Goal: Transaction & Acquisition: Subscribe to service/newsletter

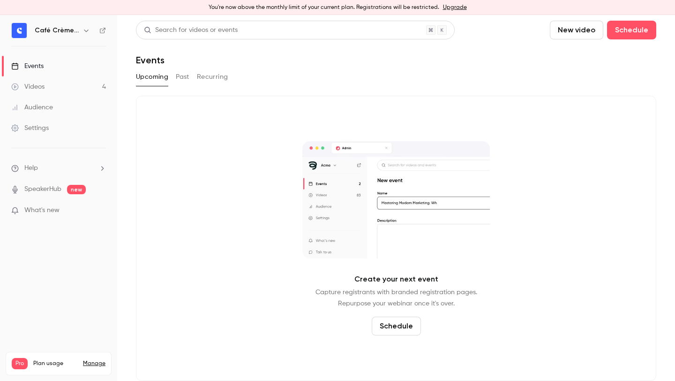
click at [189, 78] on button "Past" at bounding box center [183, 76] width 14 height 15
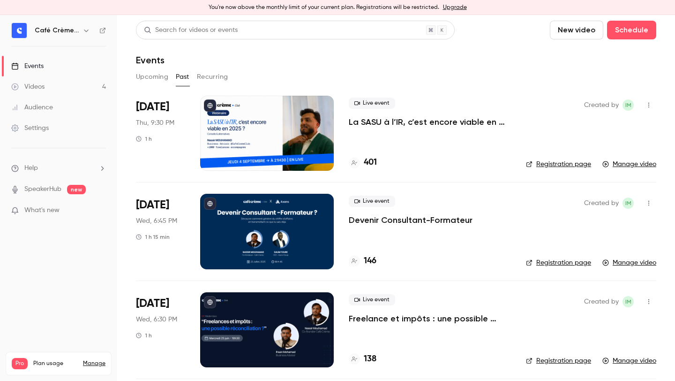
click at [37, 211] on span "What's new" at bounding box center [41, 210] width 35 height 10
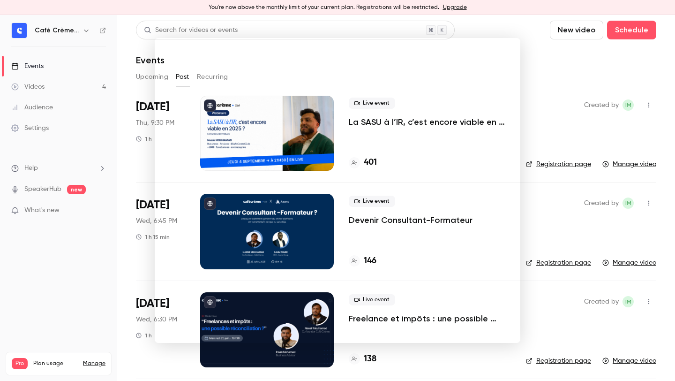
click at [561, 52] on div at bounding box center [337, 190] width 675 height 381
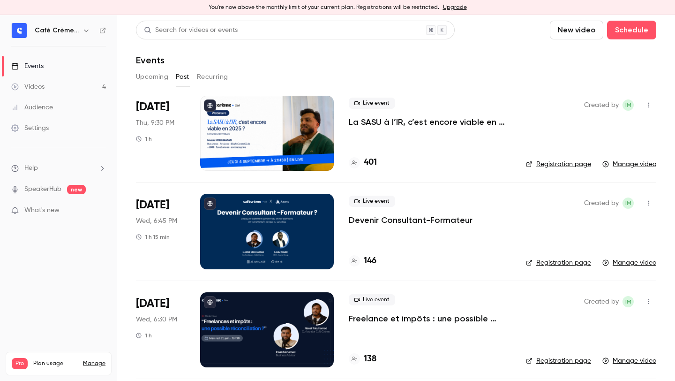
click at [91, 360] on link "Manage" at bounding box center [94, 364] width 23 height 8
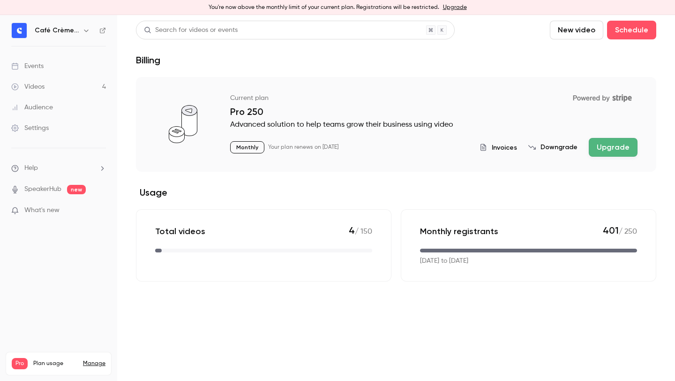
click at [604, 145] on button "Upgrade" at bounding box center [613, 147] width 49 height 19
